Goal: Information Seeking & Learning: Check status

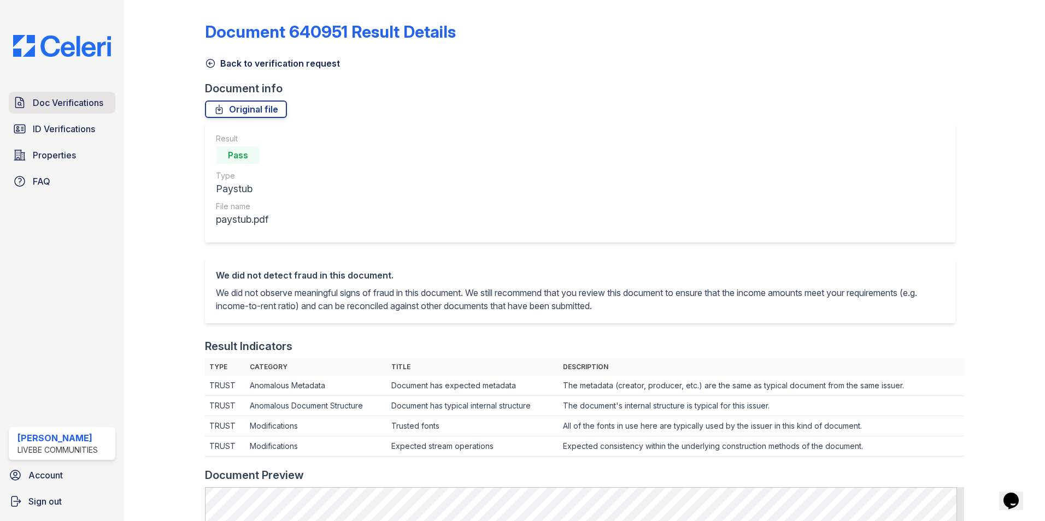
click at [69, 103] on span "Doc Verifications" at bounding box center [68, 102] width 71 height 13
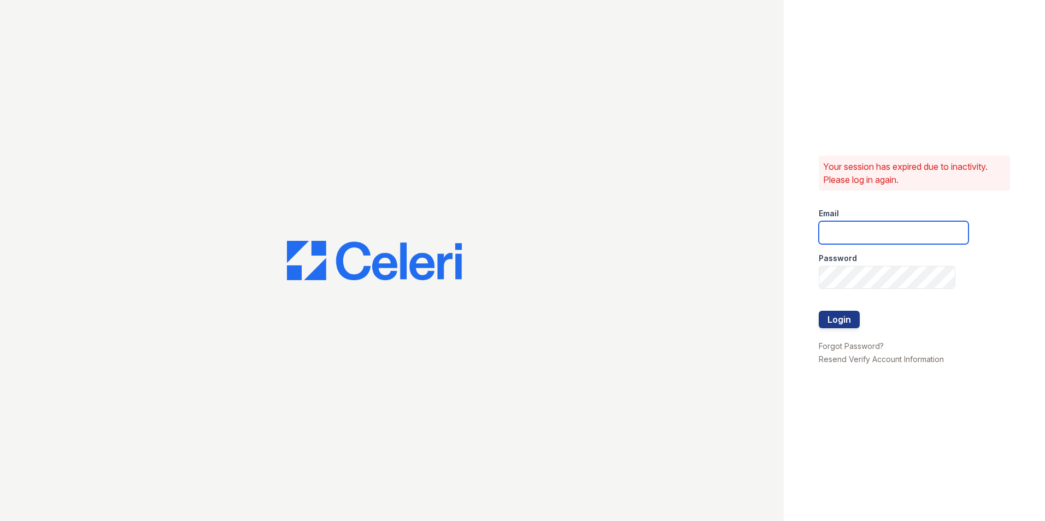
type input "oceannap@livebe.com"
click at [837, 318] on button "Login" at bounding box center [839, 319] width 41 height 17
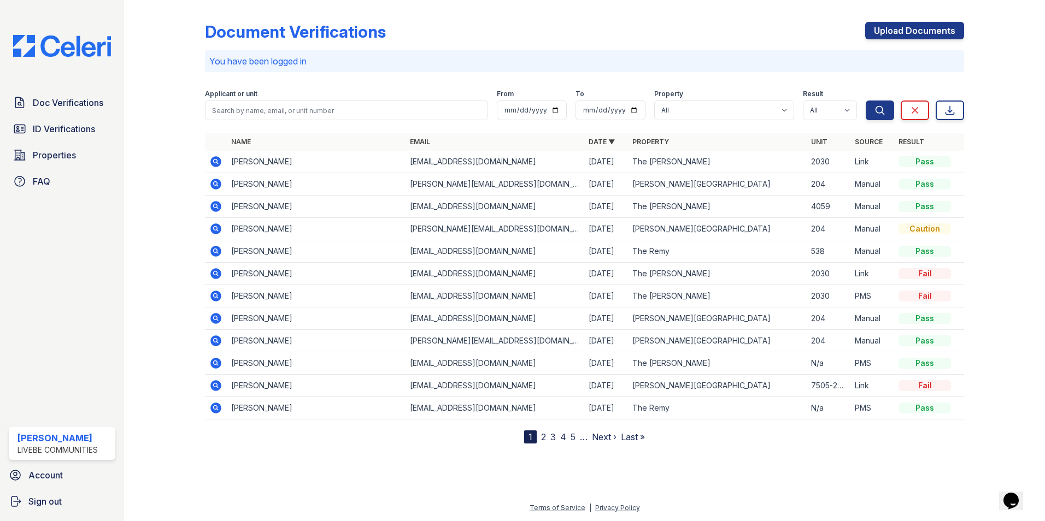
click at [216, 252] on icon at bounding box center [215, 251] width 13 height 13
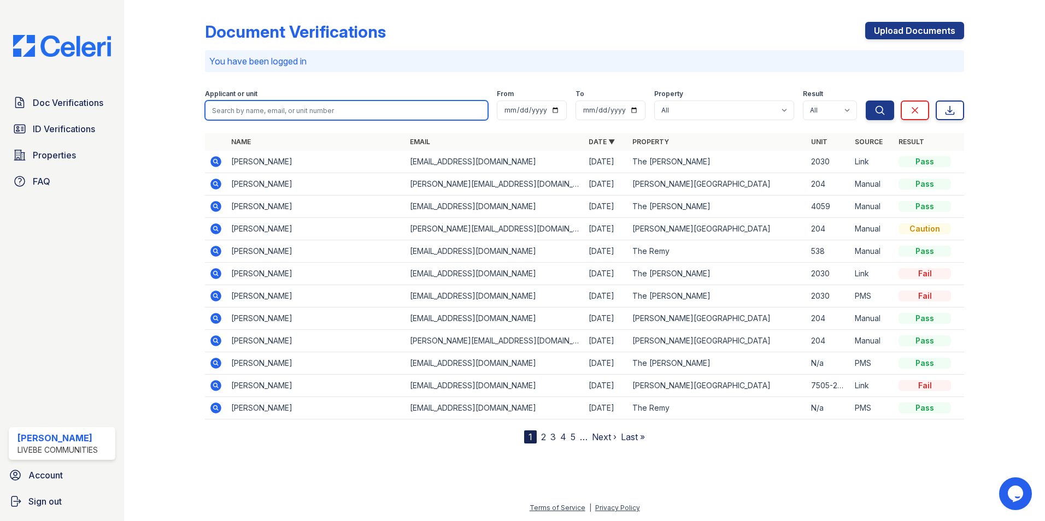
click at [259, 114] on input "search" at bounding box center [346, 111] width 283 height 20
type input "[PERSON_NAME]"
click at [866, 101] on button "Search" at bounding box center [880, 111] width 28 height 20
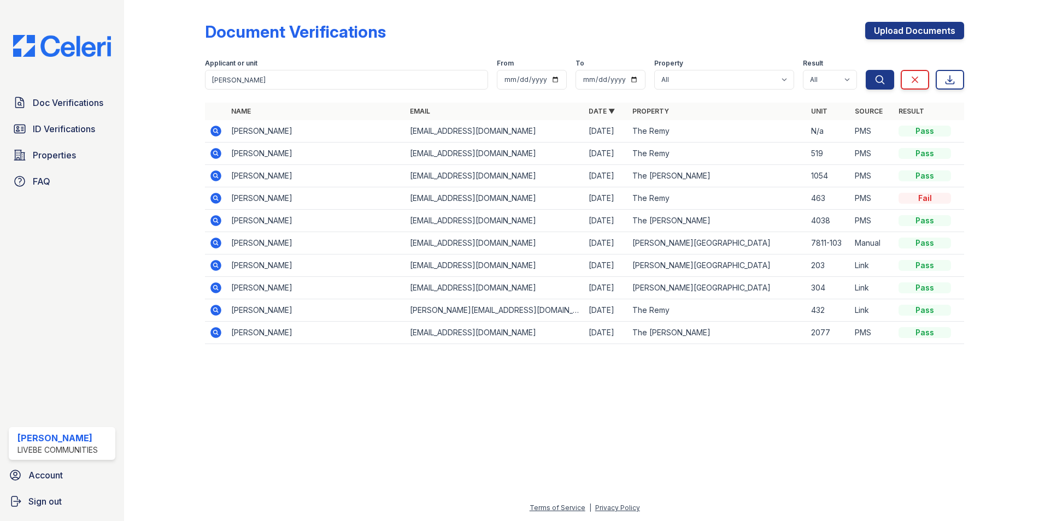
click at [218, 130] on icon at bounding box center [215, 131] width 13 height 13
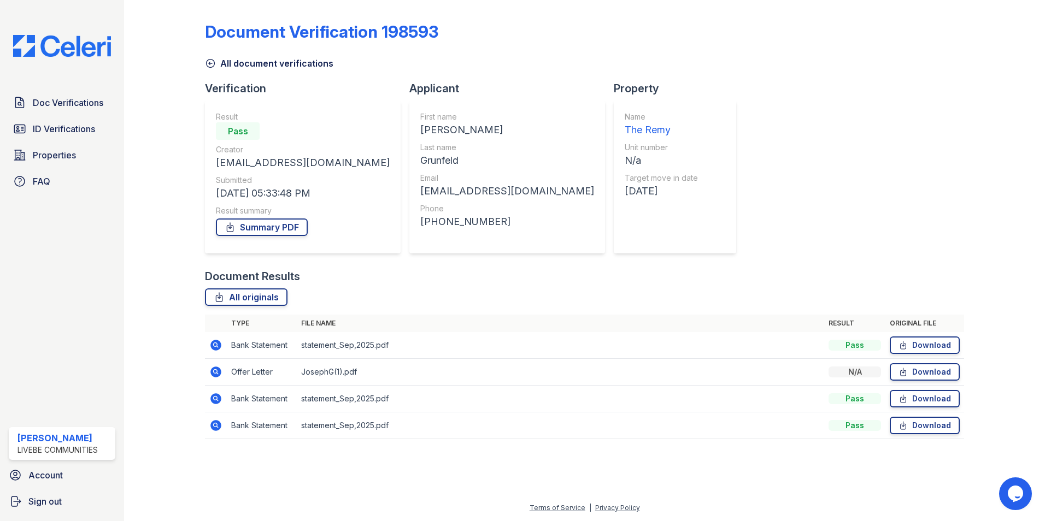
click at [215, 374] on icon at bounding box center [215, 372] width 11 height 11
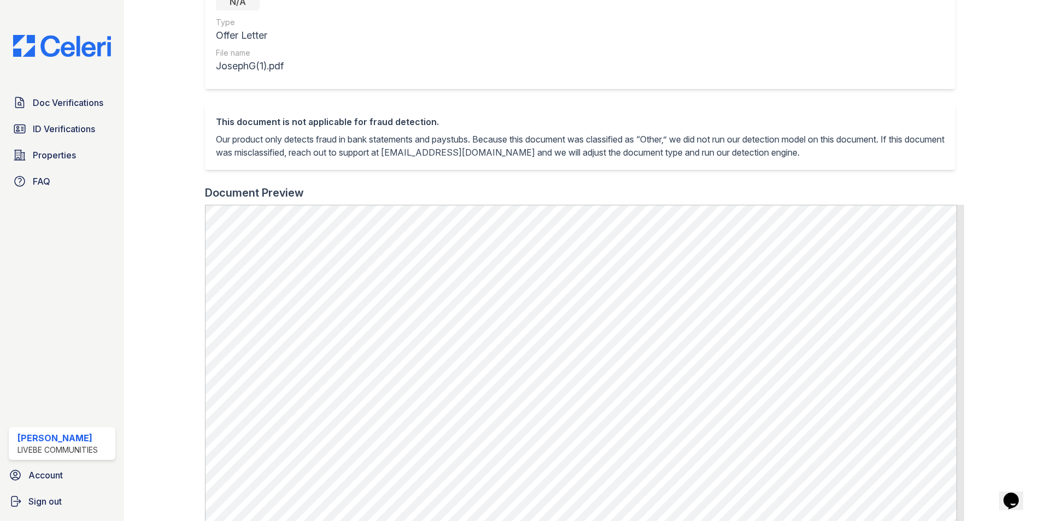
scroll to position [55, 0]
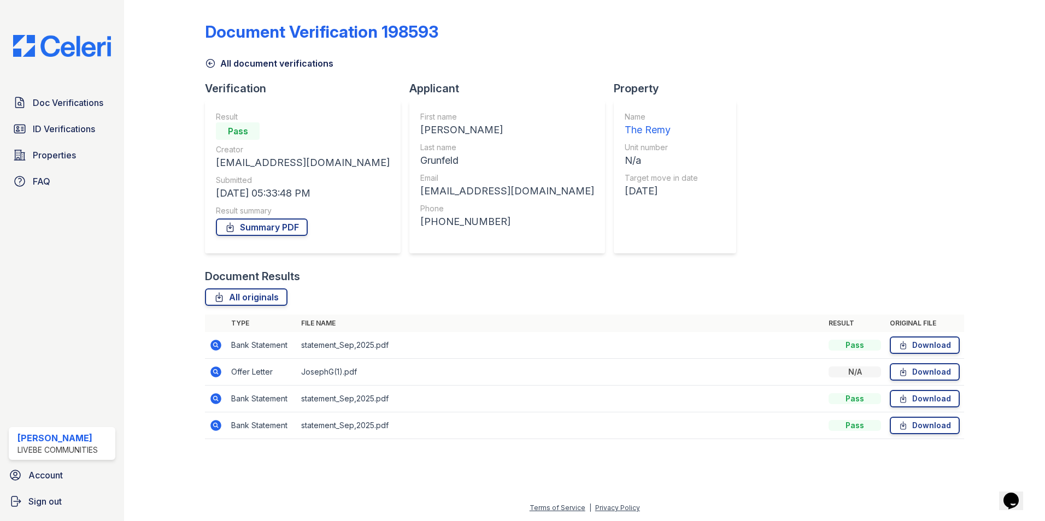
click at [212, 373] on icon at bounding box center [215, 372] width 11 height 11
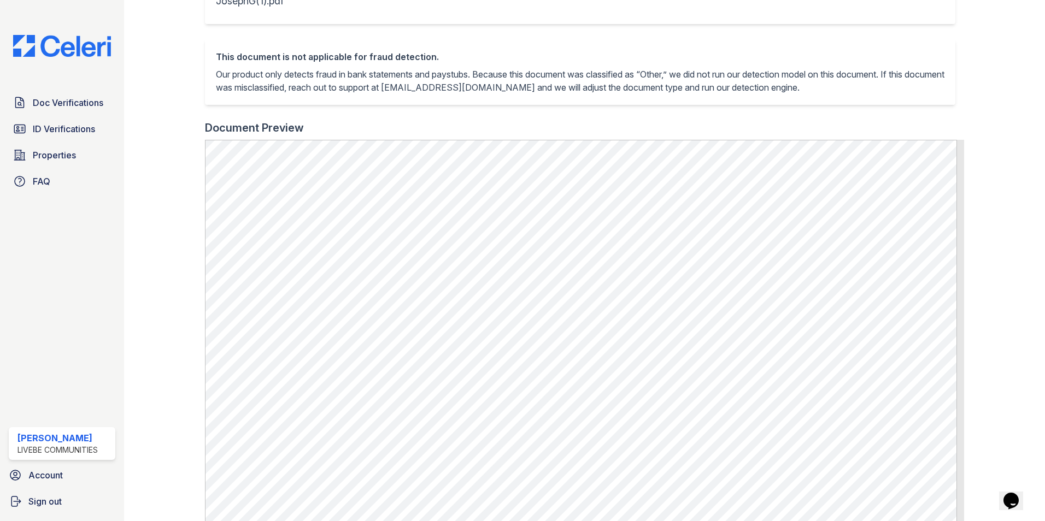
scroll to position [328, 0]
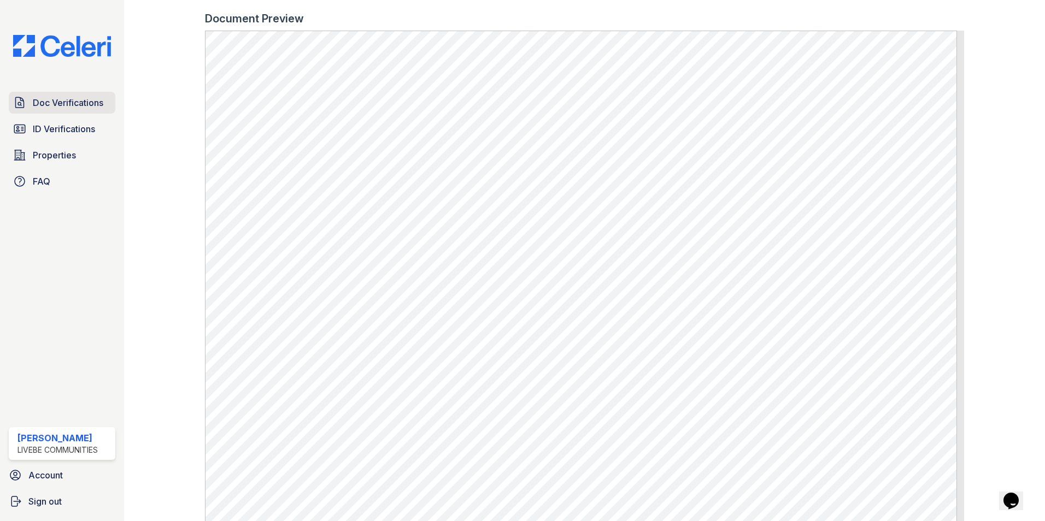
click at [80, 96] on span "Doc Verifications" at bounding box center [68, 102] width 71 height 13
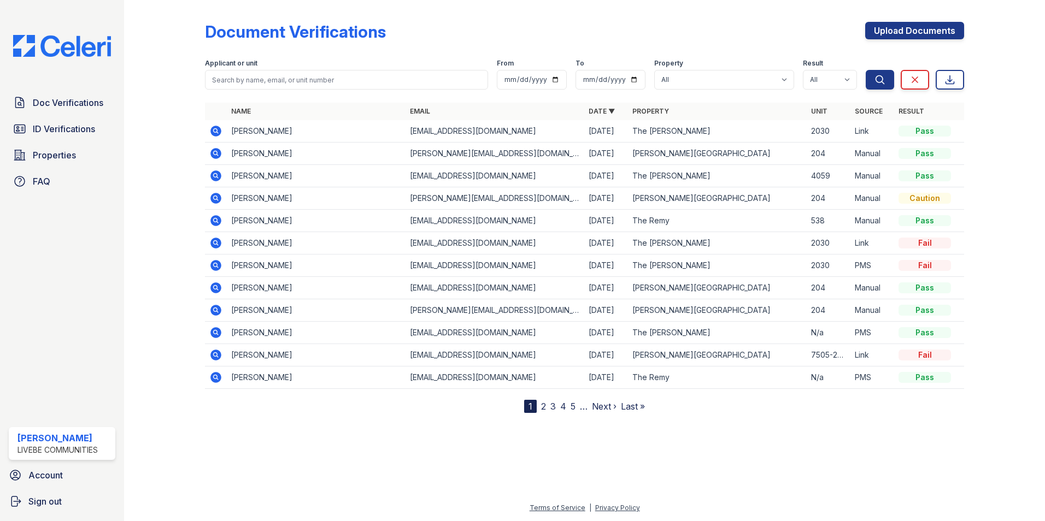
click at [216, 130] on icon at bounding box center [215, 130] width 3 height 3
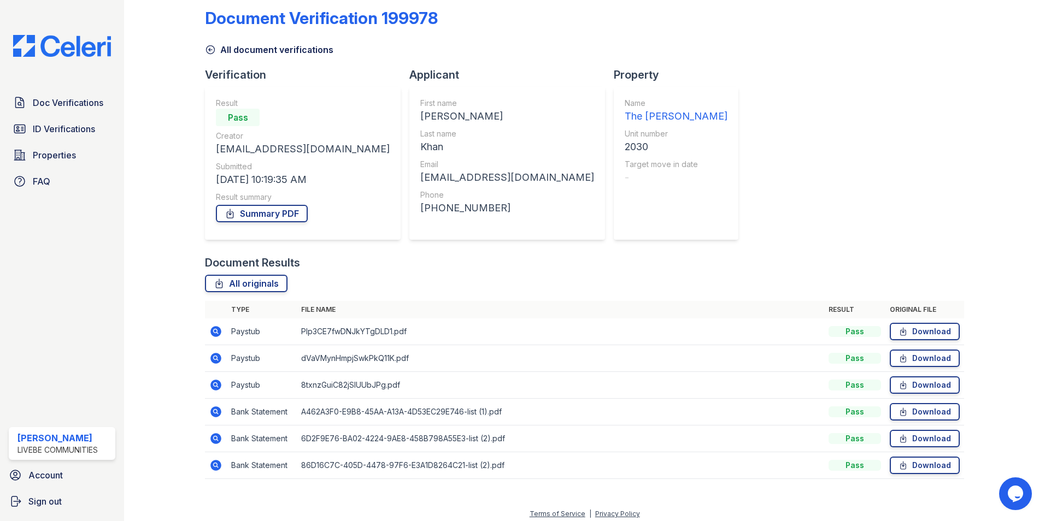
scroll to position [20, 0]
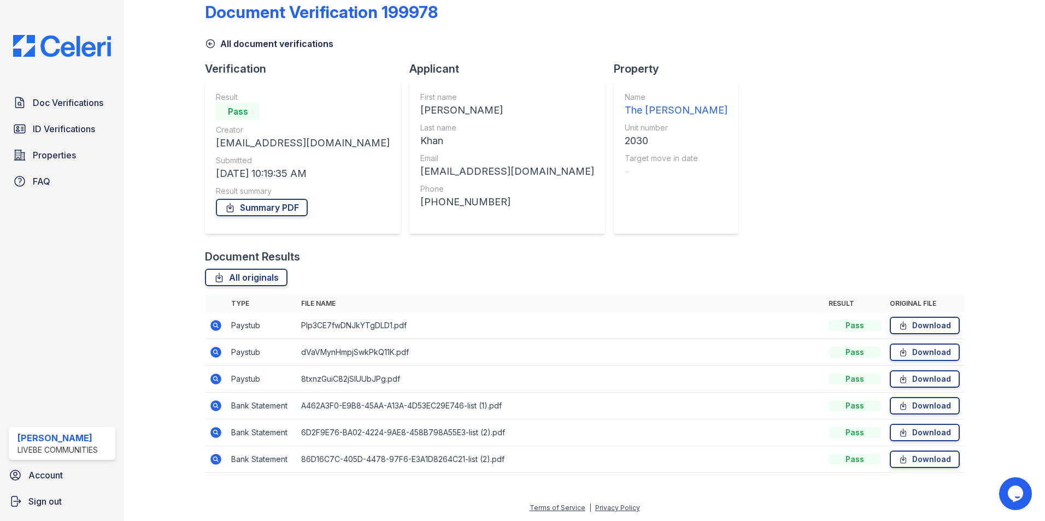
click at [220, 324] on icon at bounding box center [215, 325] width 11 height 11
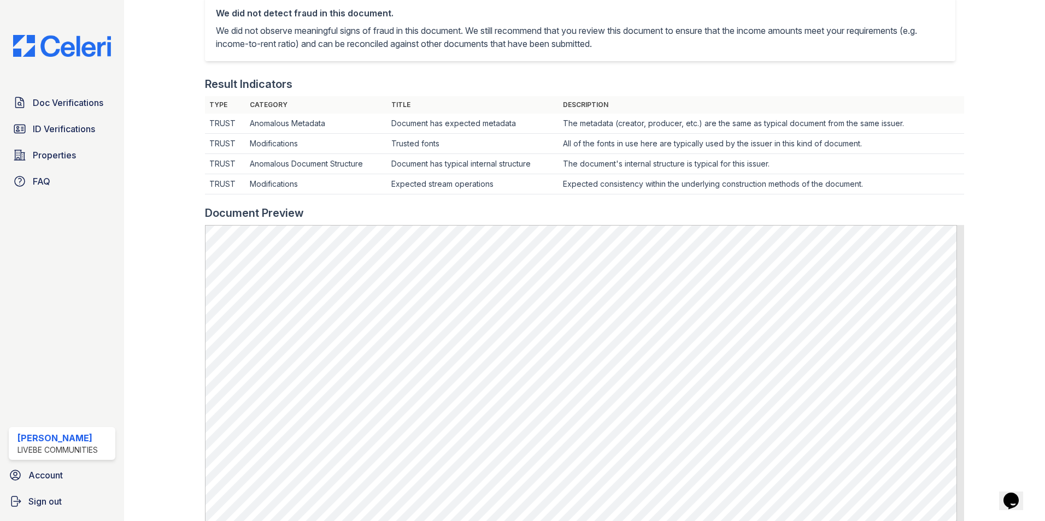
scroll to position [251, 0]
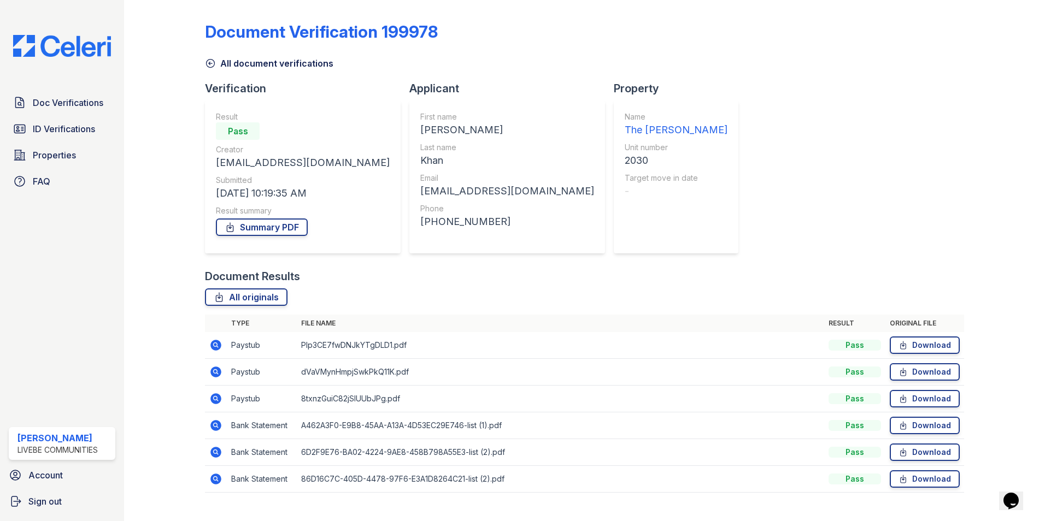
click at [214, 344] on icon at bounding box center [215, 344] width 3 height 3
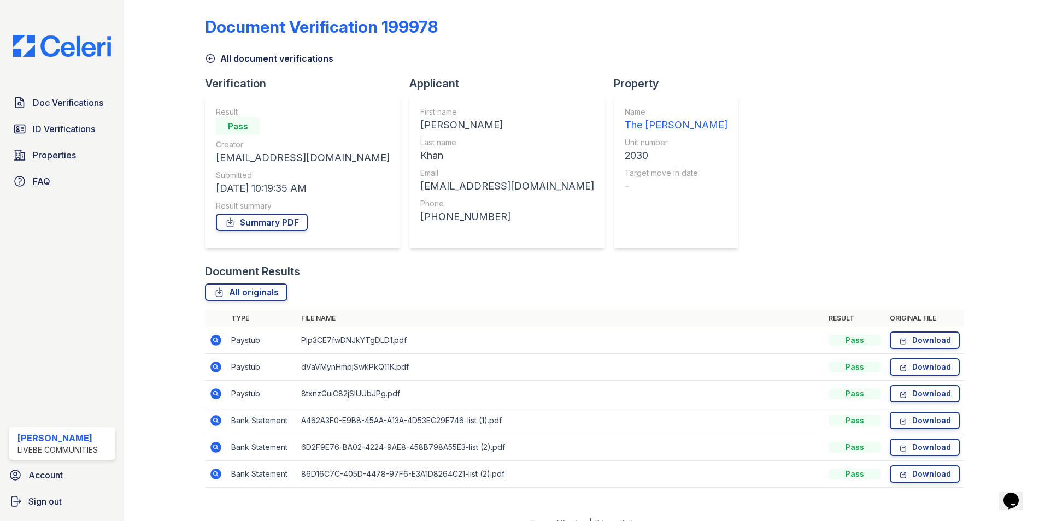
scroll to position [20, 0]
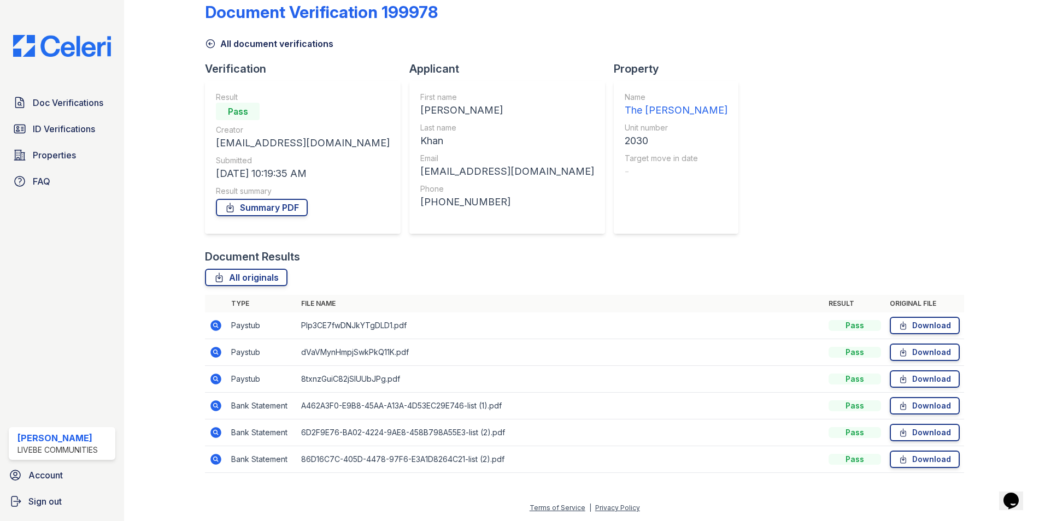
click at [218, 350] on icon at bounding box center [215, 352] width 11 height 11
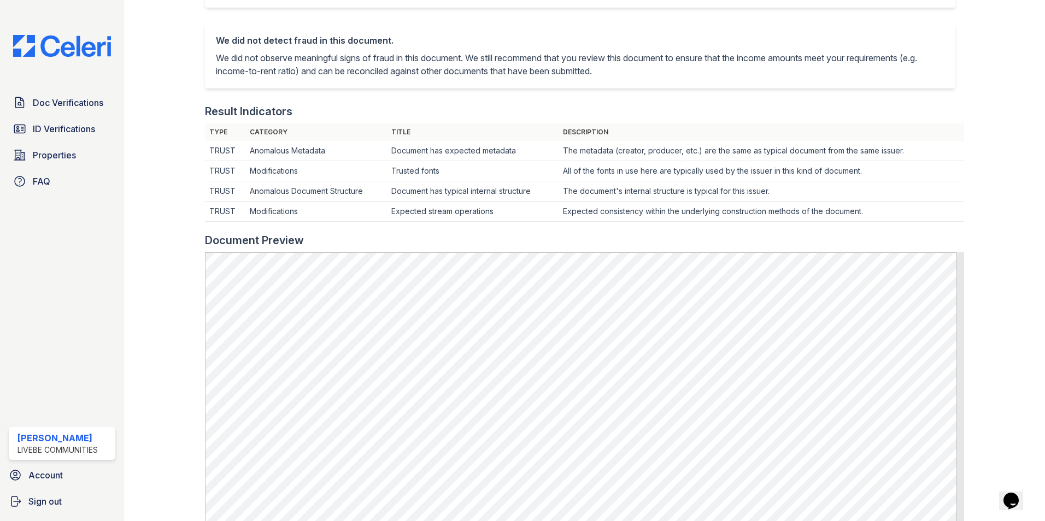
scroll to position [219, 0]
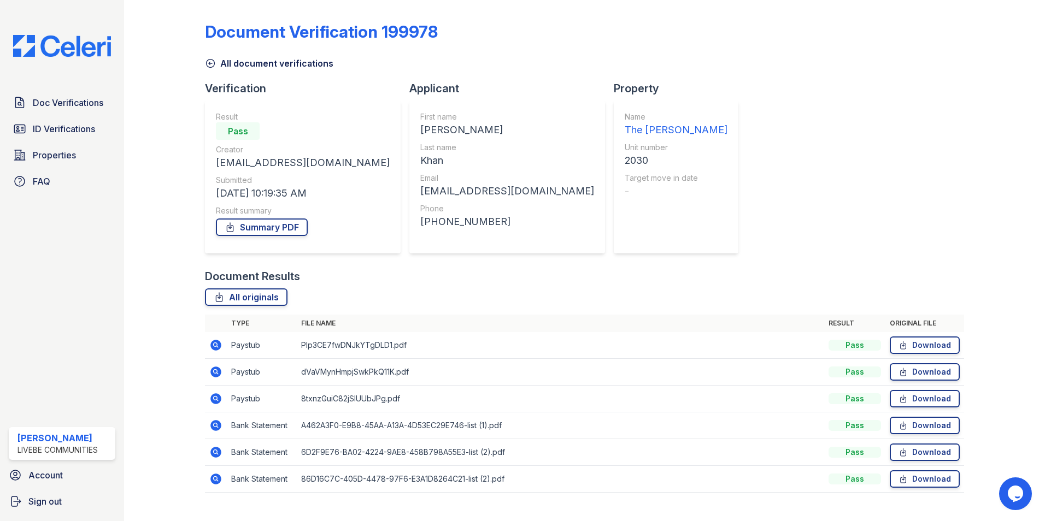
click at [215, 404] on icon at bounding box center [215, 398] width 13 height 13
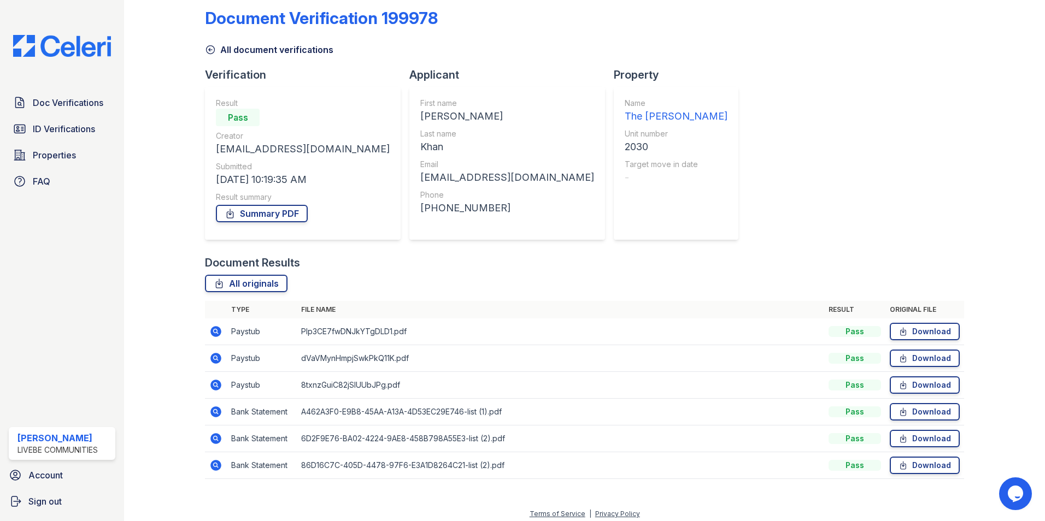
scroll to position [20, 0]
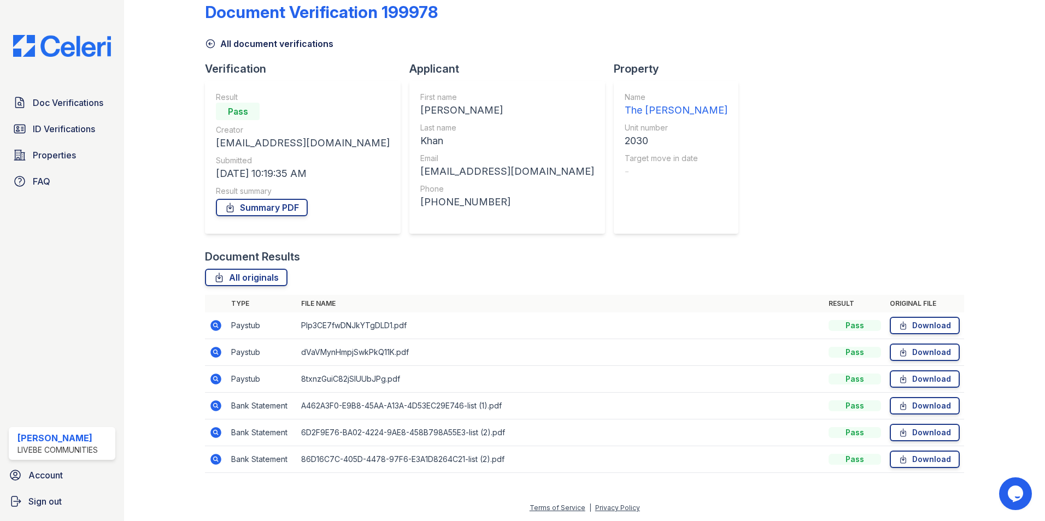
click at [213, 406] on icon at bounding box center [215, 406] width 13 height 13
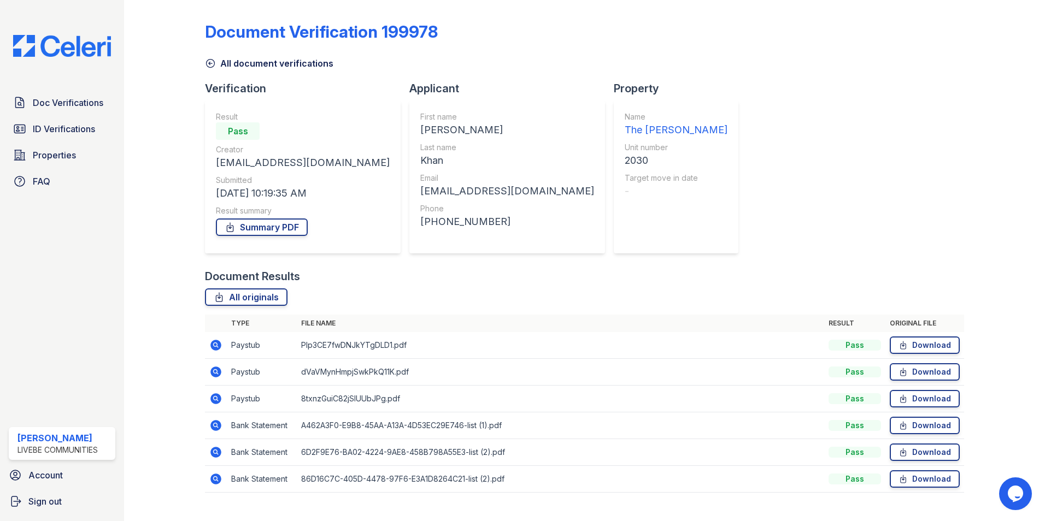
click at [215, 451] on icon at bounding box center [215, 451] width 3 height 3
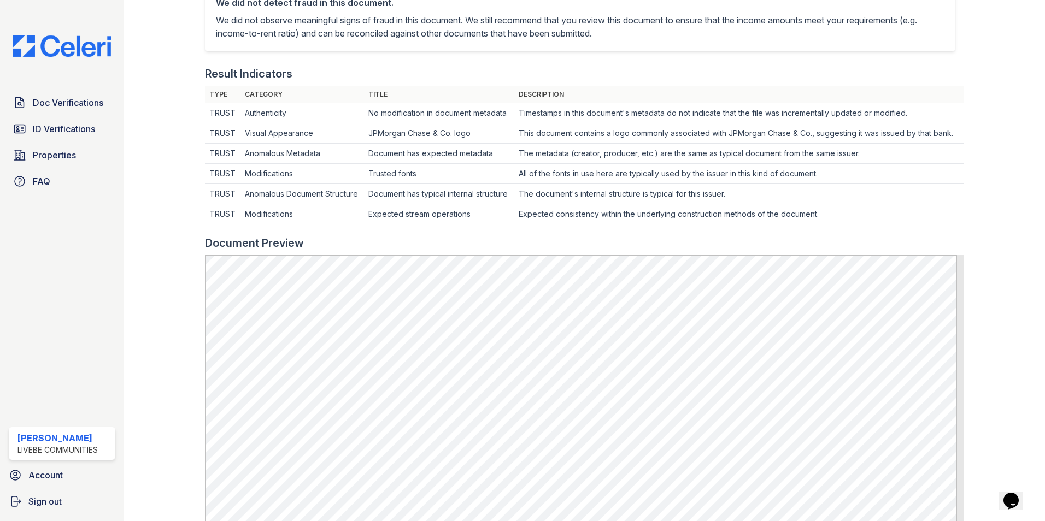
scroll to position [273, 0]
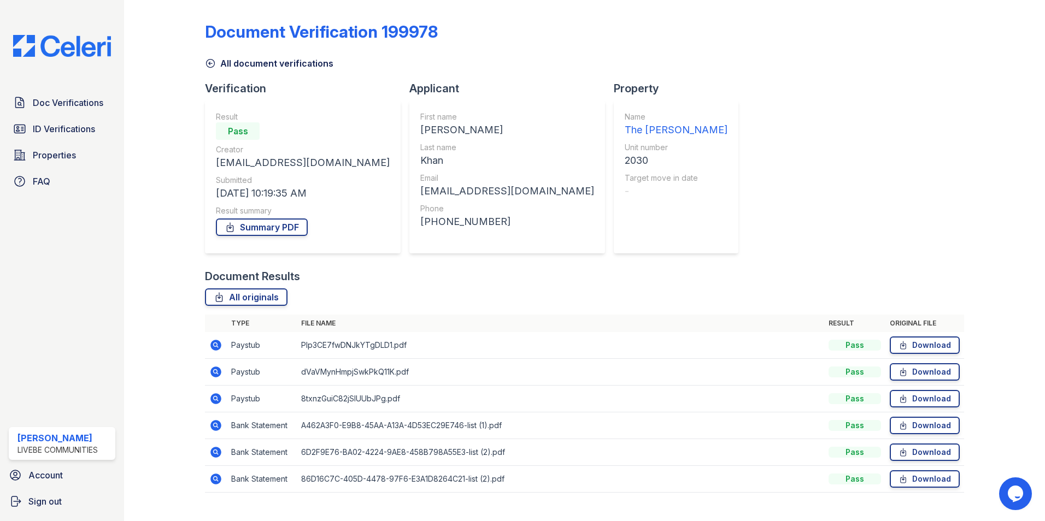
click at [215, 426] on icon at bounding box center [215, 425] width 3 height 3
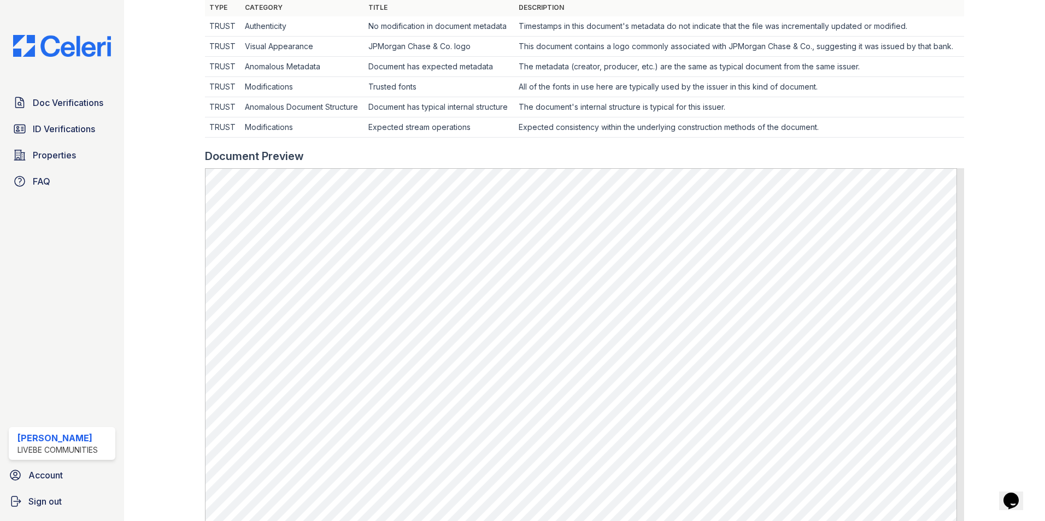
scroll to position [328, 0]
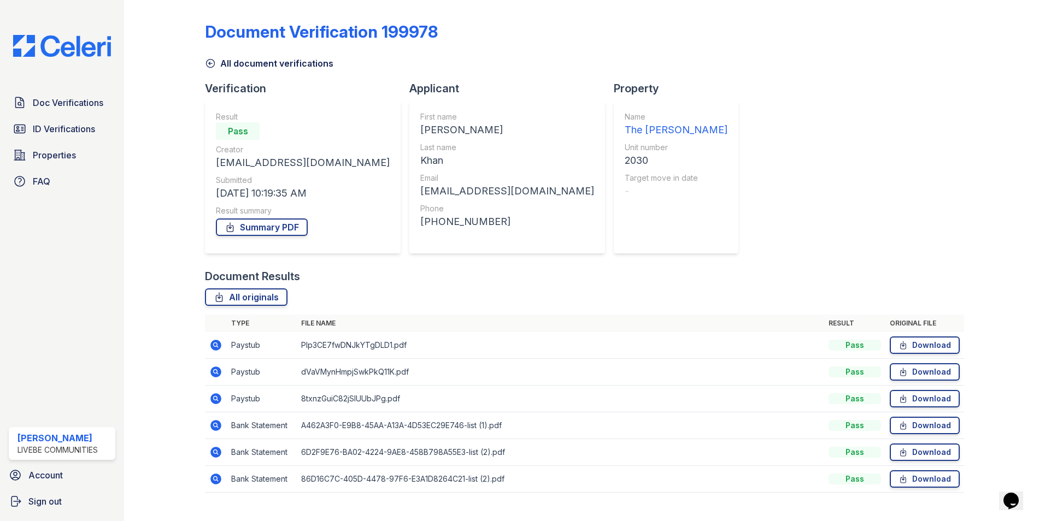
drag, startPoint x: 214, startPoint y: 481, endPoint x: 262, endPoint y: 429, distance: 70.8
click at [214, 481] on icon at bounding box center [215, 479] width 11 height 11
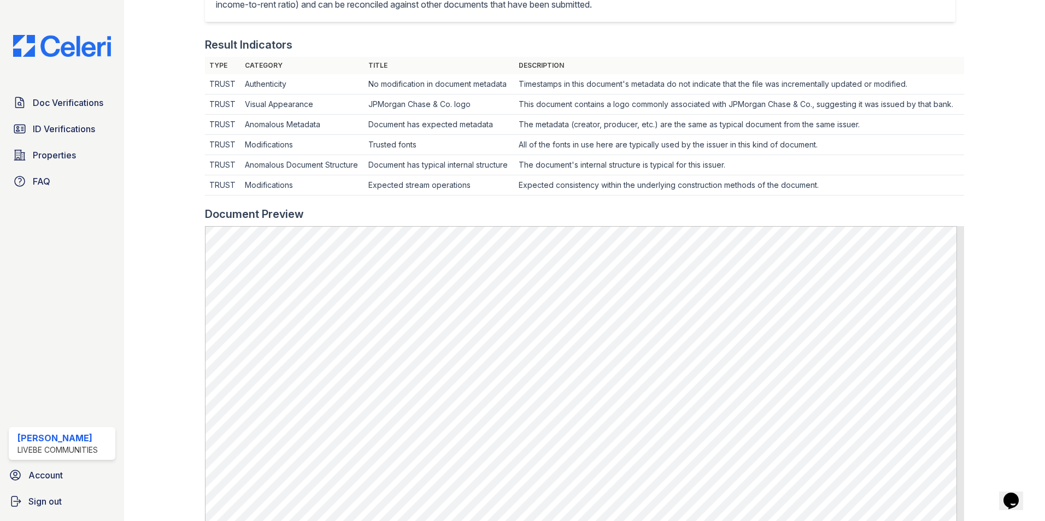
scroll to position [443, 0]
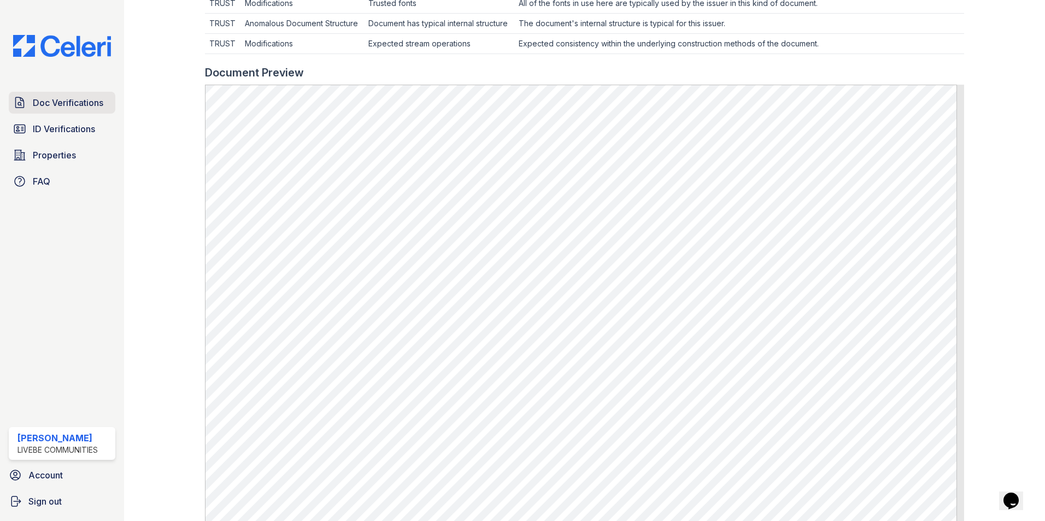
click at [52, 104] on span "Doc Verifications" at bounding box center [68, 102] width 71 height 13
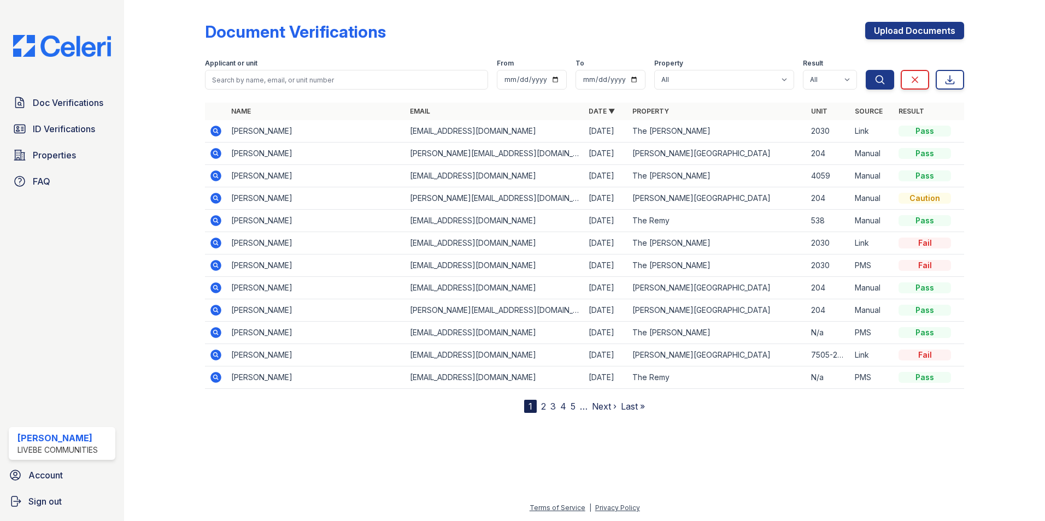
click at [216, 132] on icon at bounding box center [215, 131] width 13 height 13
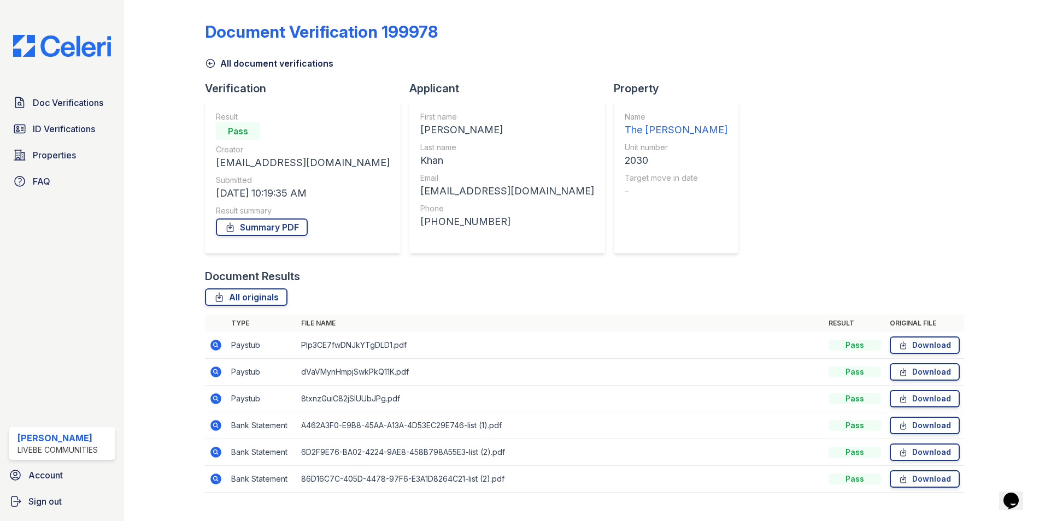
scroll to position [20, 0]
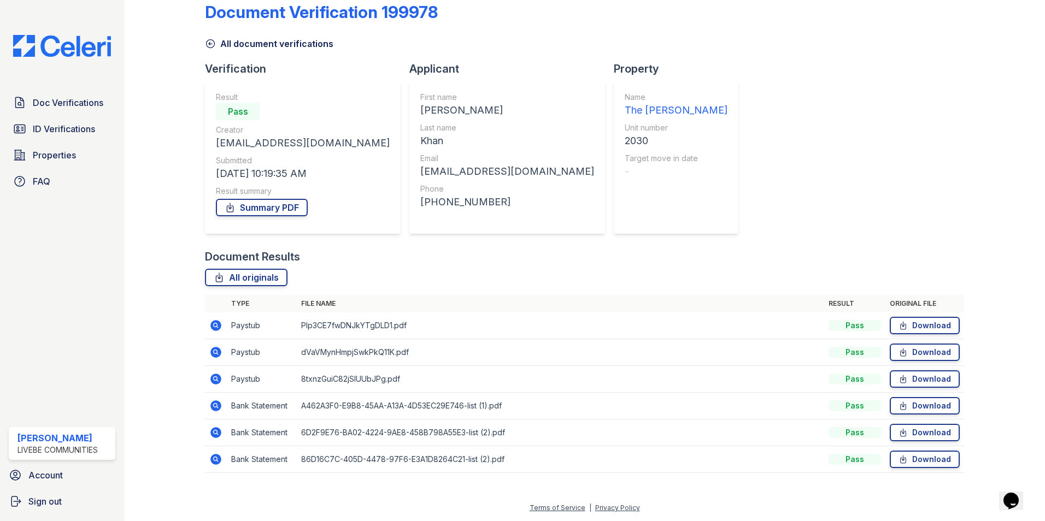
click at [215, 434] on icon at bounding box center [215, 432] width 11 height 11
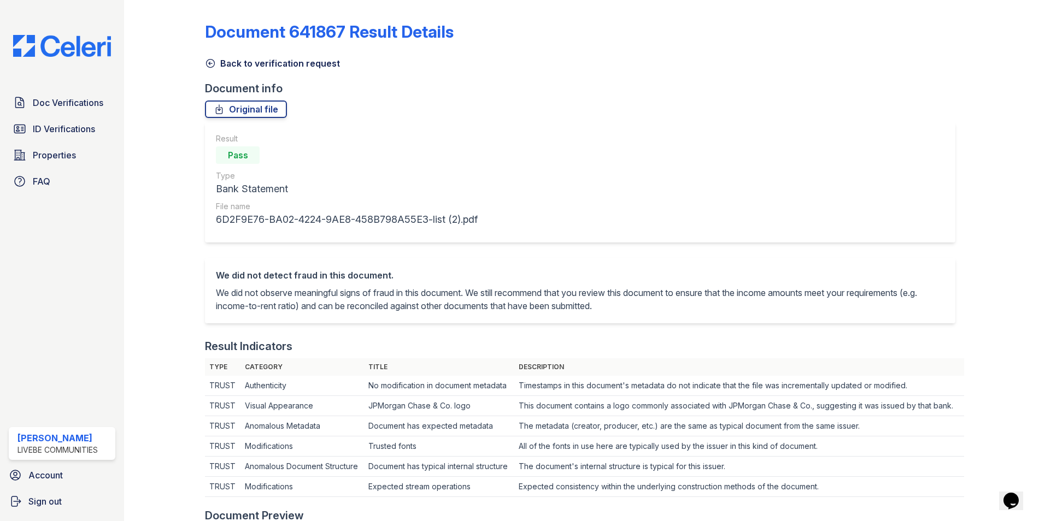
click at [661, 141] on div "Result Pass Type Bank Statement File name 6D2F9E76-BA02-4224-9AE8-458B798A55E3-…" at bounding box center [580, 182] width 750 height 120
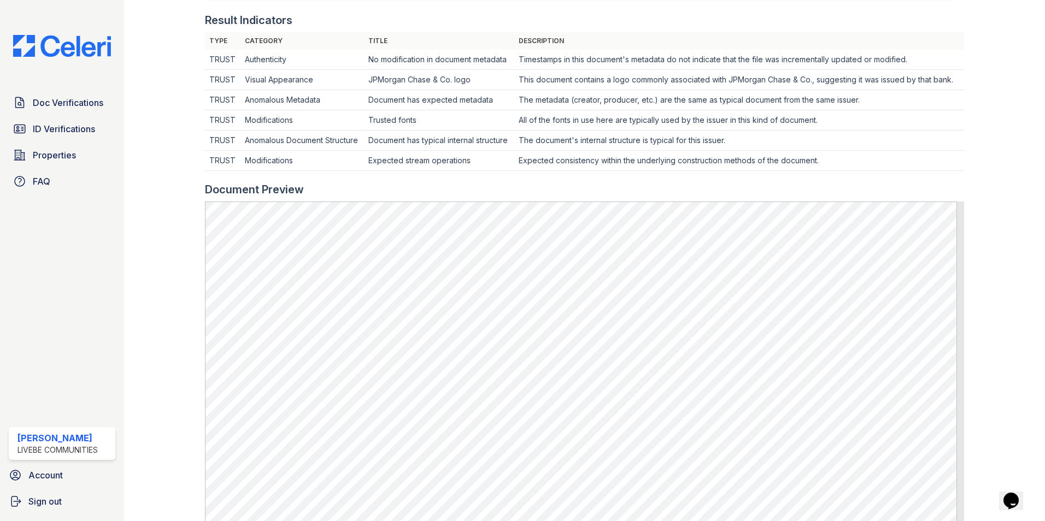
scroll to position [273, 0]
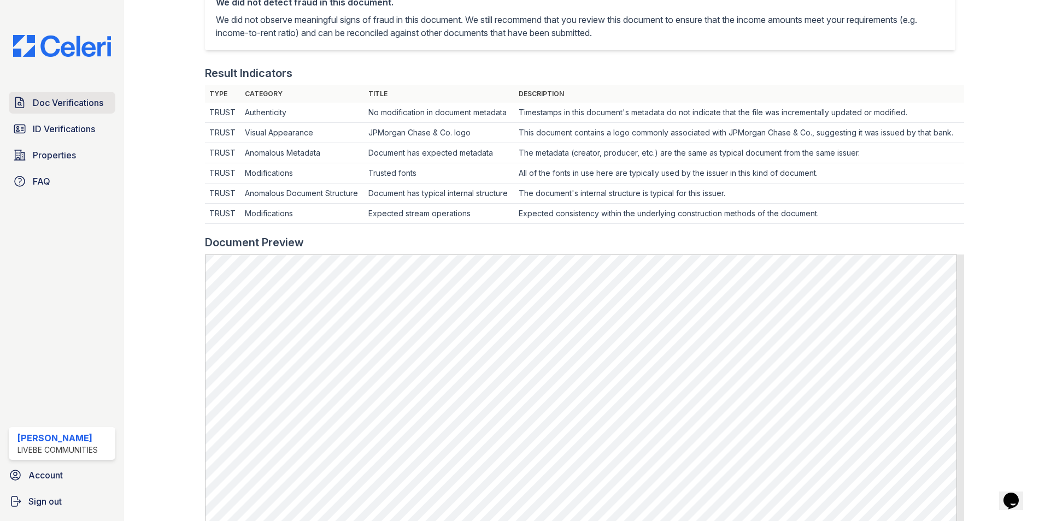
click at [46, 110] on link "Doc Verifications" at bounding box center [62, 103] width 107 height 22
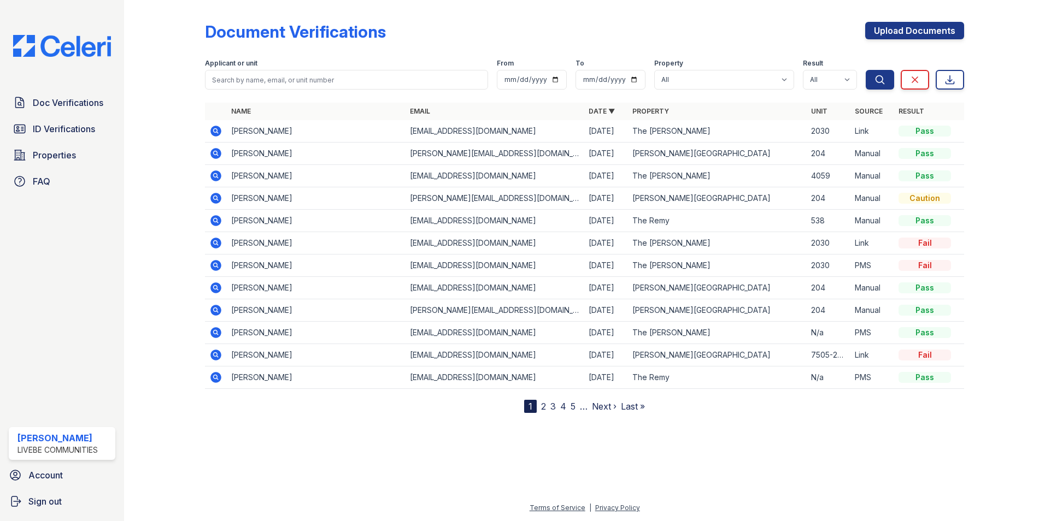
click at [216, 130] on icon at bounding box center [215, 131] width 13 height 13
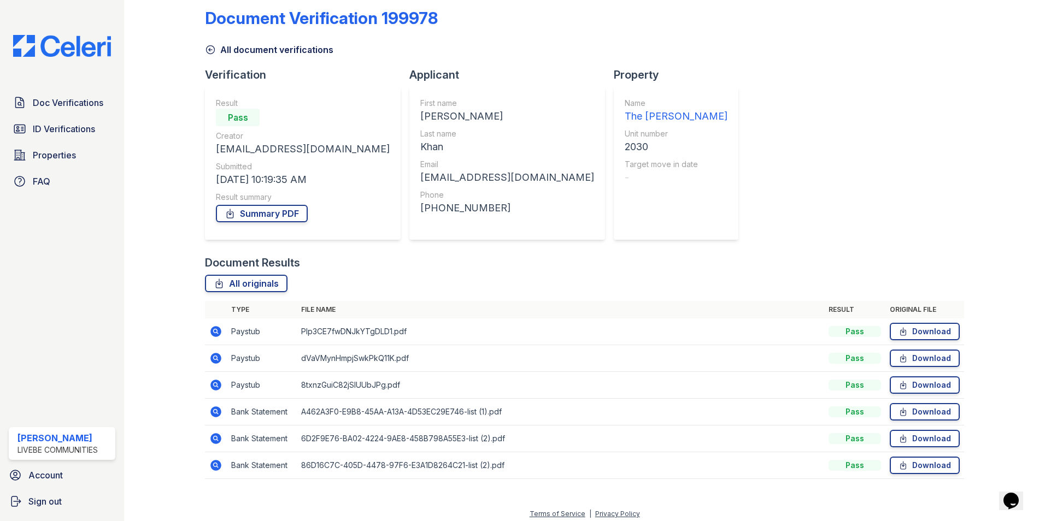
scroll to position [20, 0]
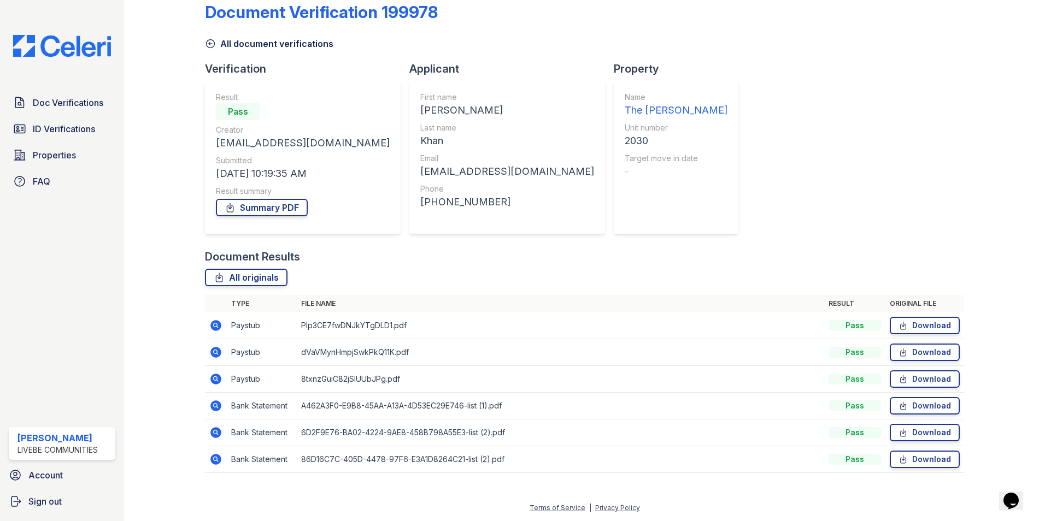
click at [213, 328] on icon at bounding box center [215, 325] width 11 height 11
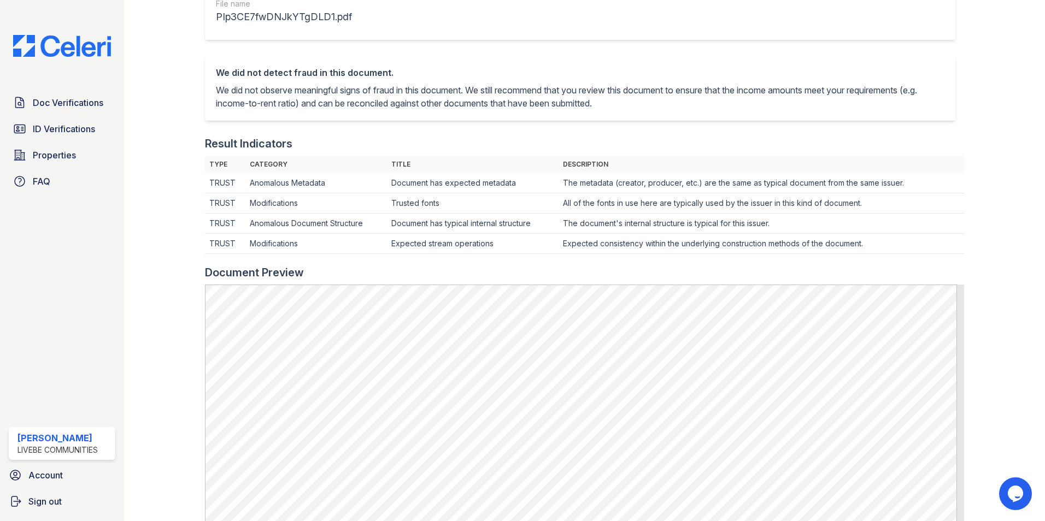
scroll to position [219, 0]
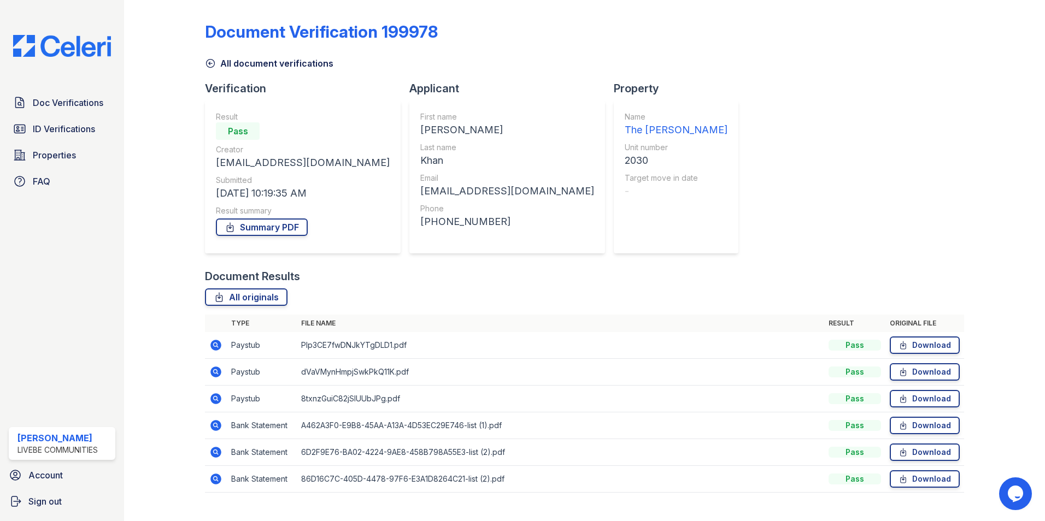
drag, startPoint x: 212, startPoint y: 369, endPoint x: 243, endPoint y: 359, distance: 33.0
click at [212, 369] on icon at bounding box center [215, 372] width 11 height 11
click at [213, 398] on icon at bounding box center [215, 398] width 13 height 13
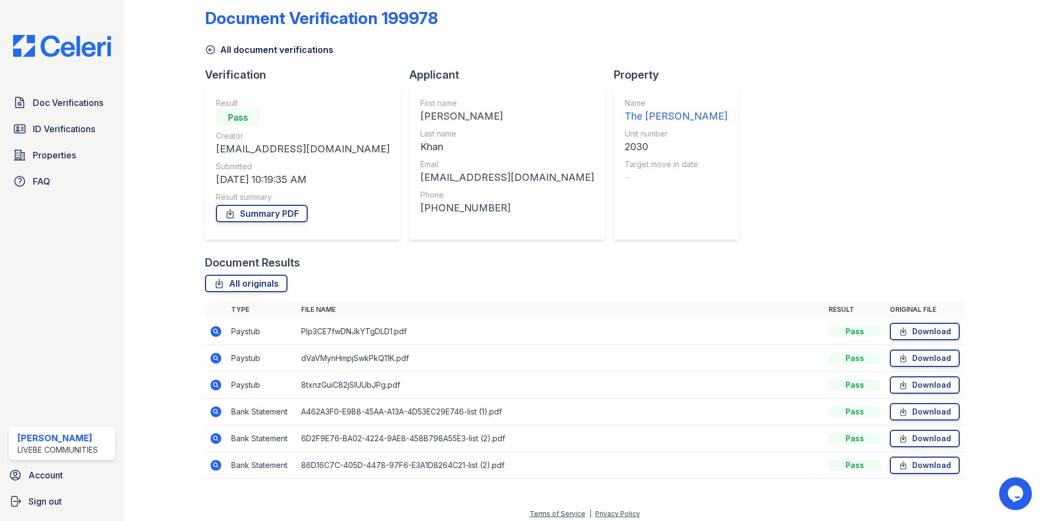
scroll to position [20, 0]
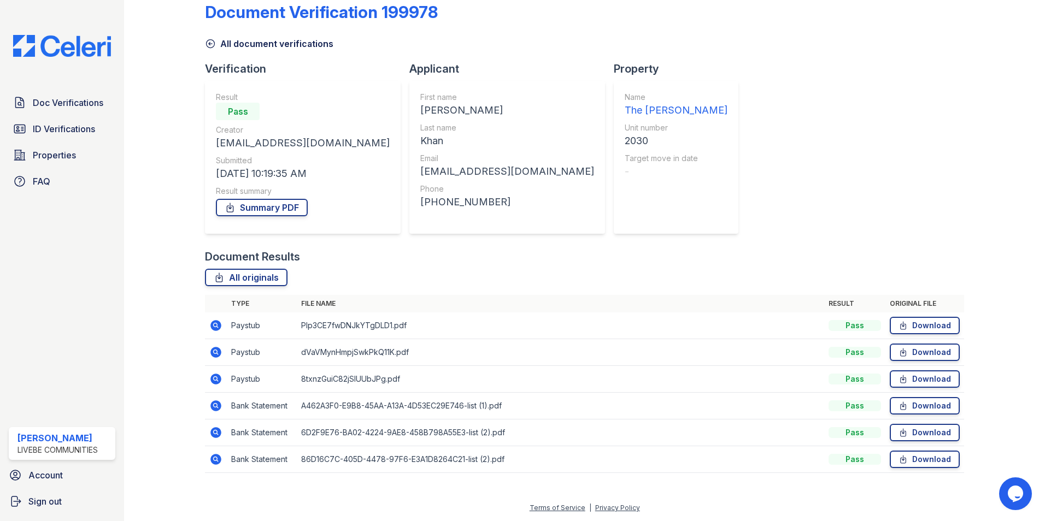
click at [216, 411] on icon at bounding box center [215, 406] width 11 height 11
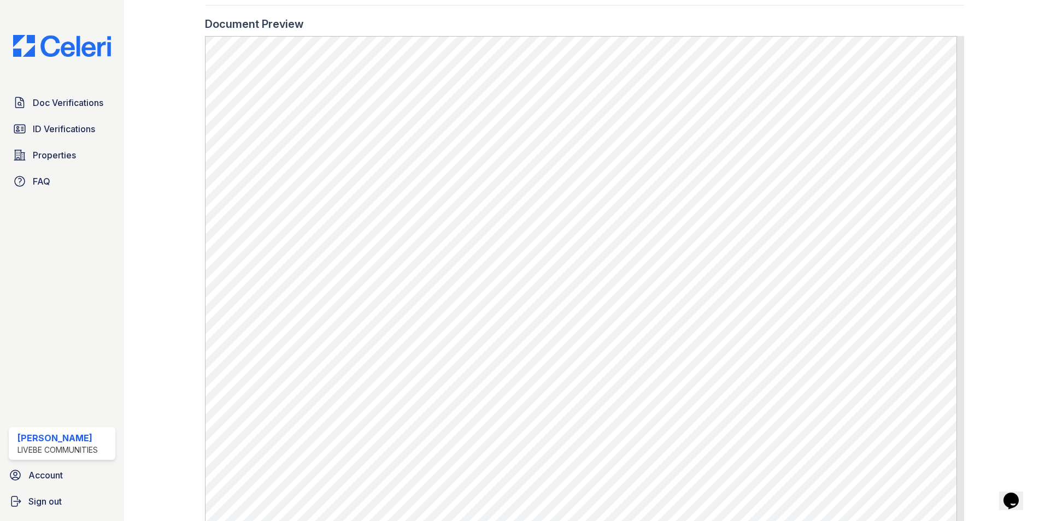
scroll to position [437, 0]
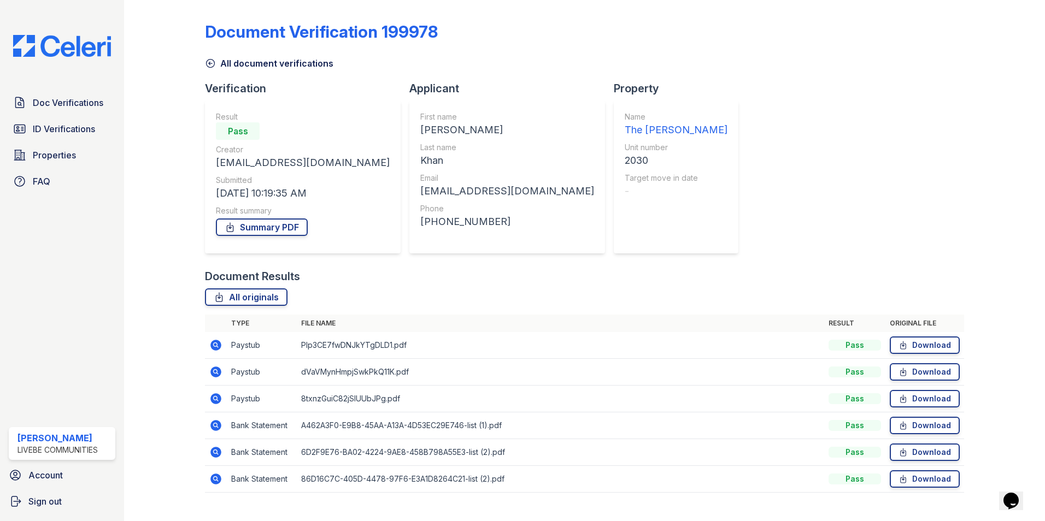
click at [215, 478] on icon at bounding box center [215, 478] width 3 height 3
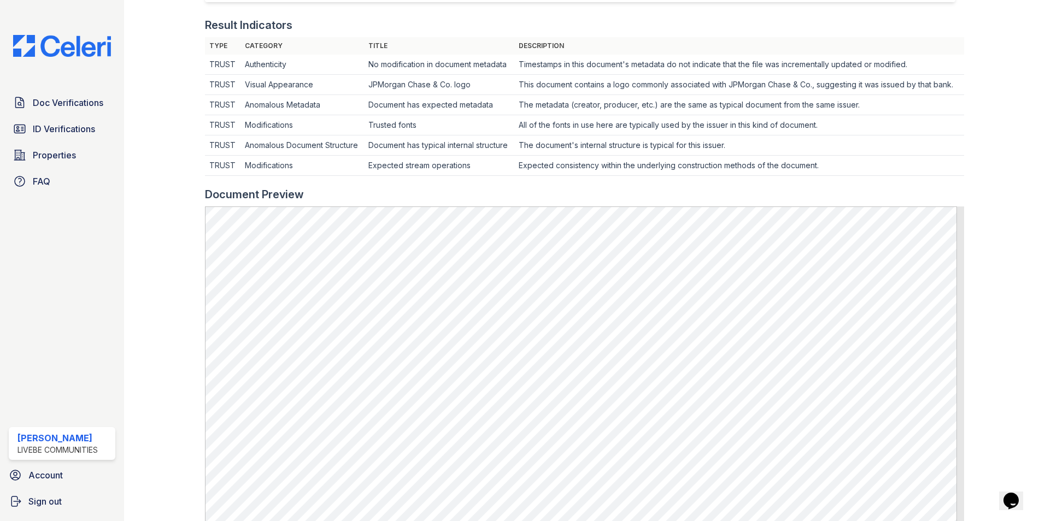
scroll to position [328, 0]
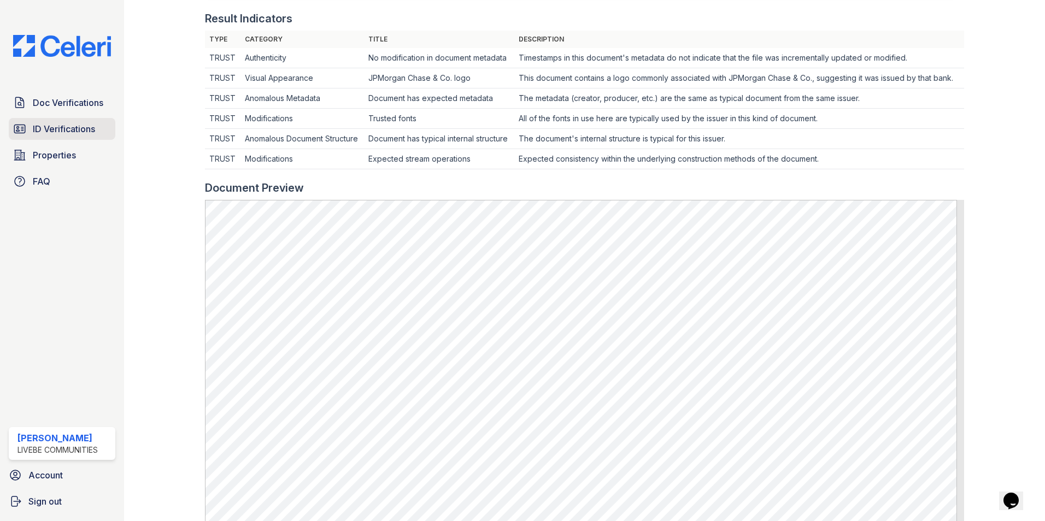
click at [68, 126] on span "ID Verifications" at bounding box center [64, 128] width 62 height 13
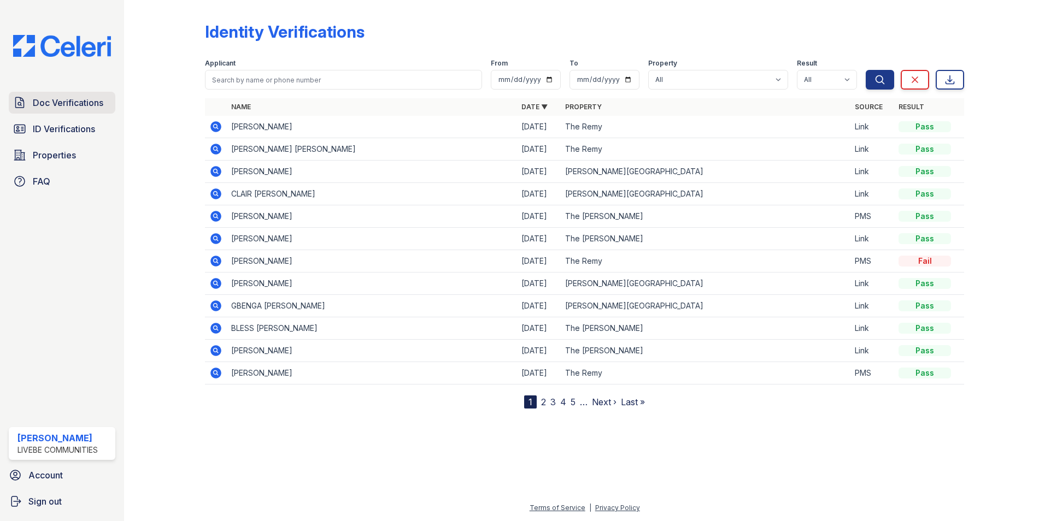
click at [72, 108] on span "Doc Verifications" at bounding box center [68, 102] width 71 height 13
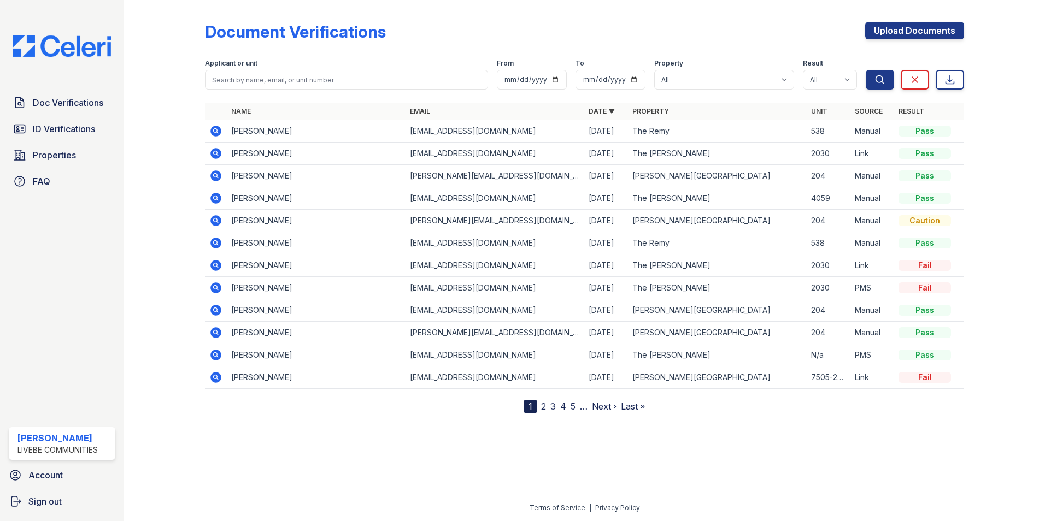
click at [216, 131] on icon at bounding box center [215, 130] width 3 height 3
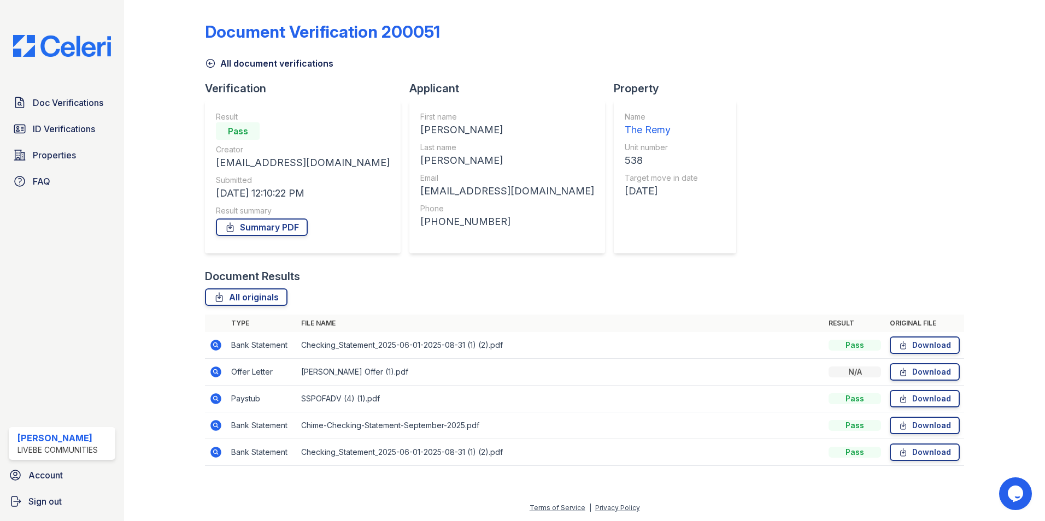
click at [218, 348] on icon at bounding box center [215, 345] width 11 height 11
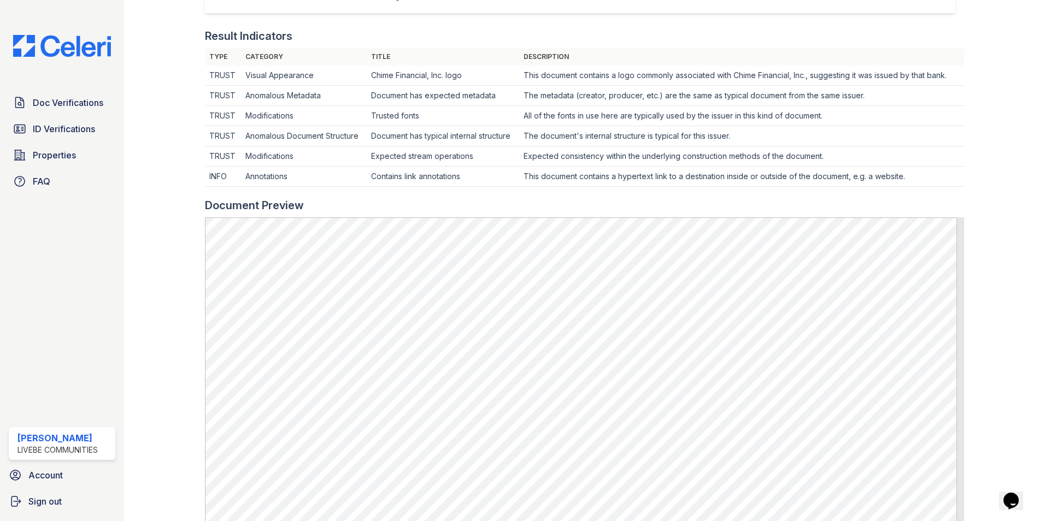
scroll to position [328, 0]
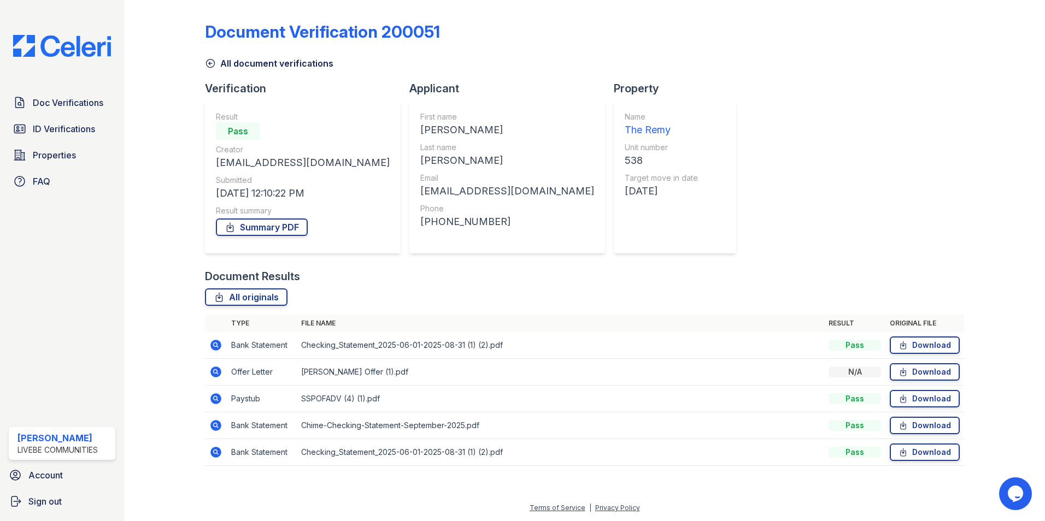
click at [215, 427] on icon at bounding box center [215, 425] width 13 height 13
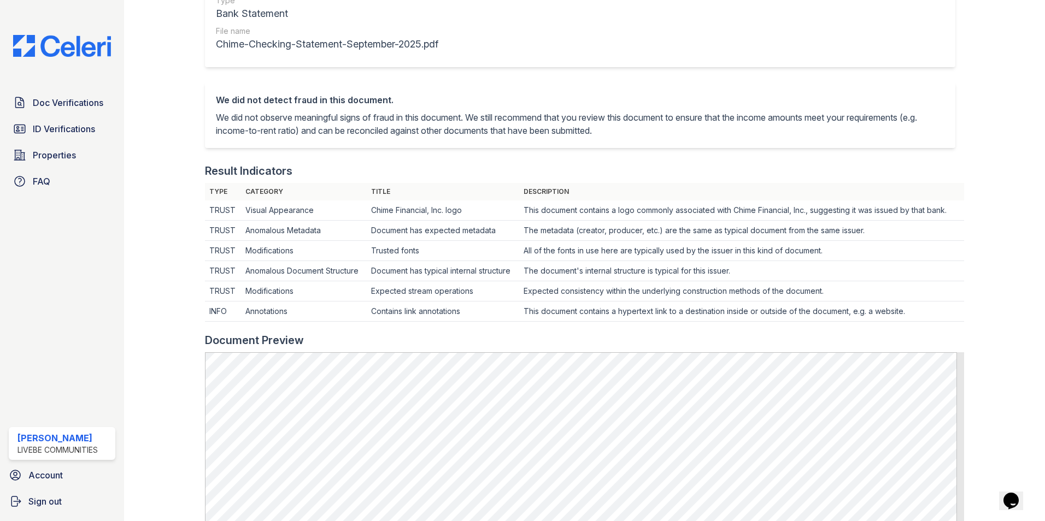
scroll to position [164, 0]
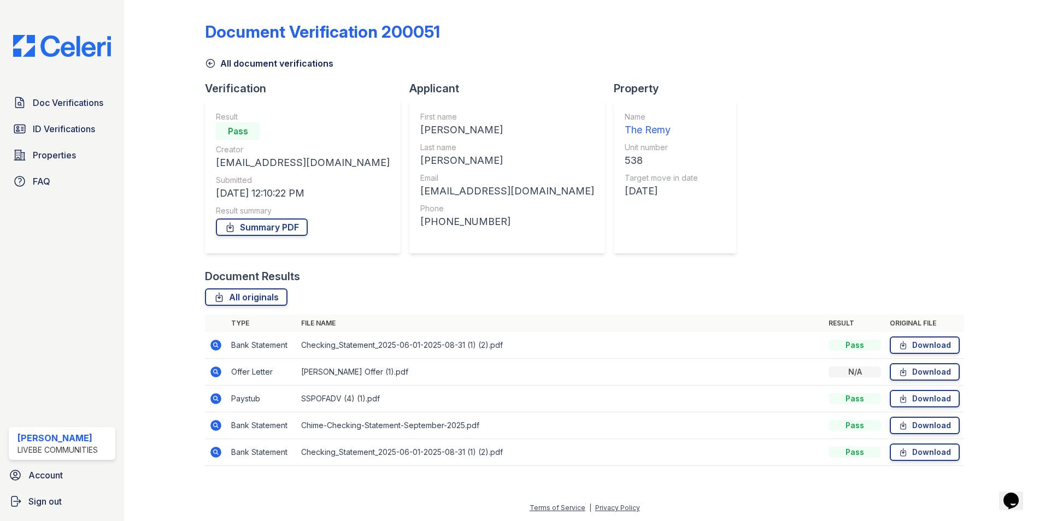
click at [217, 400] on icon at bounding box center [215, 398] width 13 height 13
drag, startPoint x: 216, startPoint y: 450, endPoint x: 222, endPoint y: 446, distance: 7.4
click at [216, 450] on icon at bounding box center [215, 452] width 13 height 13
